Goal: Information Seeking & Learning: Learn about a topic

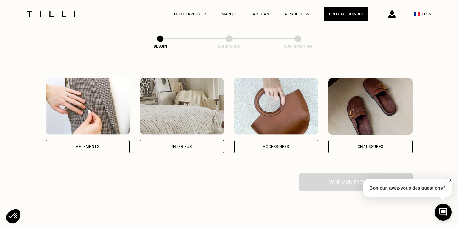
scroll to position [110, 0]
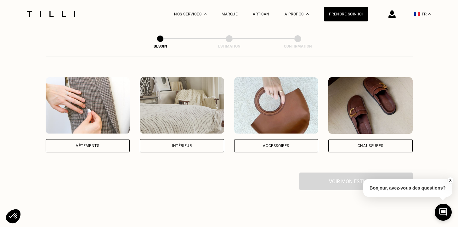
click at [99, 141] on div "Vêtements" at bounding box center [88, 145] width 84 height 13
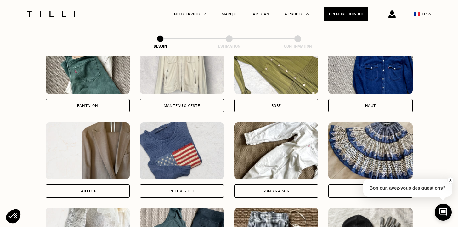
scroll to position [213, 0]
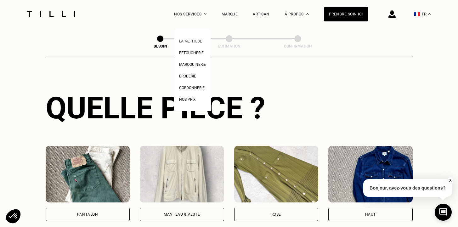
click at [193, 41] on span "La Méthode" at bounding box center [190, 41] width 23 height 4
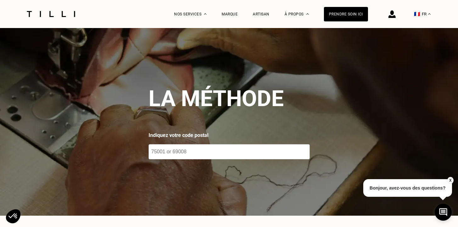
click at [212, 155] on input "number" at bounding box center [229, 151] width 161 height 15
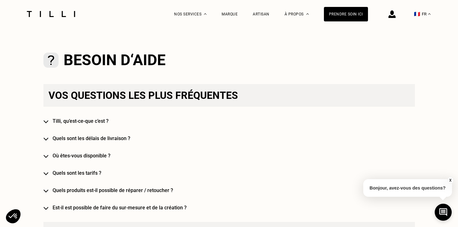
scroll to position [441, 0]
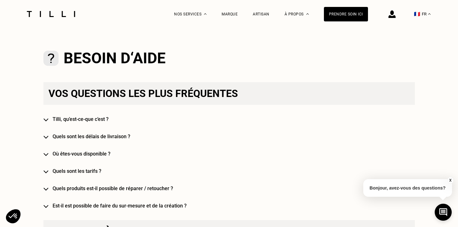
type input "94220"
click at [91, 150] on div "Vos questions les plus fréquentes [PERSON_NAME], qu’est-ce-que c’est ? Quels so…" at bounding box center [228, 145] width 371 height 127
click at [91, 154] on h4 "Où êtes-vous disponible ?" at bounding box center [238, 154] width 371 height 6
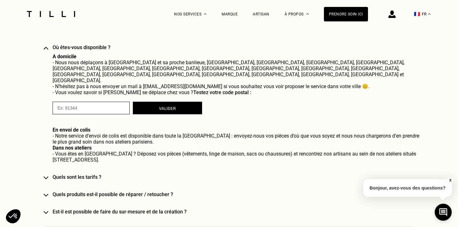
scroll to position [553, 0]
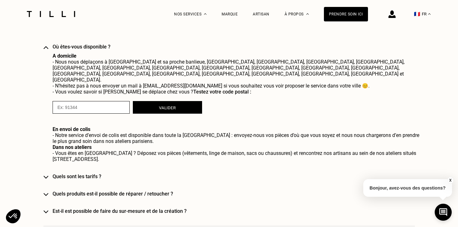
drag, startPoint x: 415, startPoint y: 141, endPoint x: 142, endPoint y: 148, distance: 273.3
click at [142, 150] on span "- Vous êtes en [GEOGRAPHIC_DATA] ? Déposez vos pièces (vêtements, linge de mais…" at bounding box center [235, 156] width 364 height 12
copy span "[STREET_ADDRESS]"
